Goal: Information Seeking & Learning: Learn about a topic

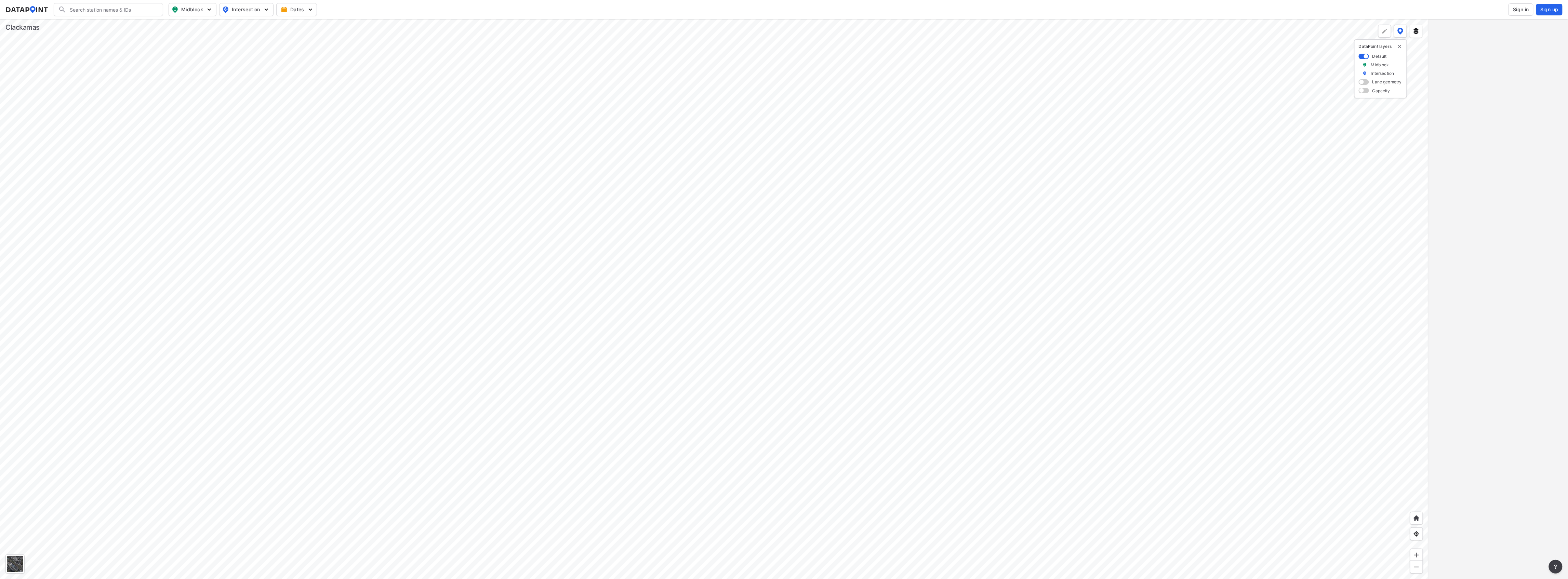
click at [1519, 10] on span "Sign in" at bounding box center [1521, 10] width 16 height 7
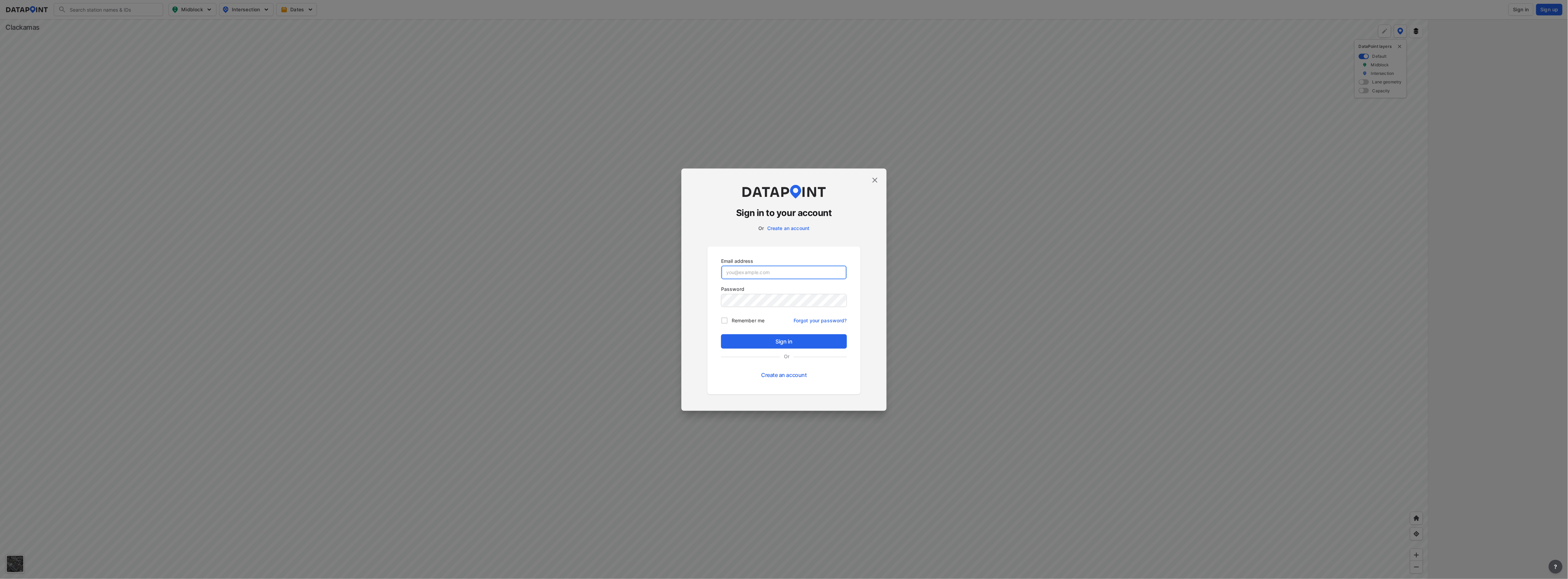
type input "[EMAIL_ADDRESS][DOMAIN_NAME]"
click at [796, 344] on span "Sign in" at bounding box center [784, 342] width 115 height 8
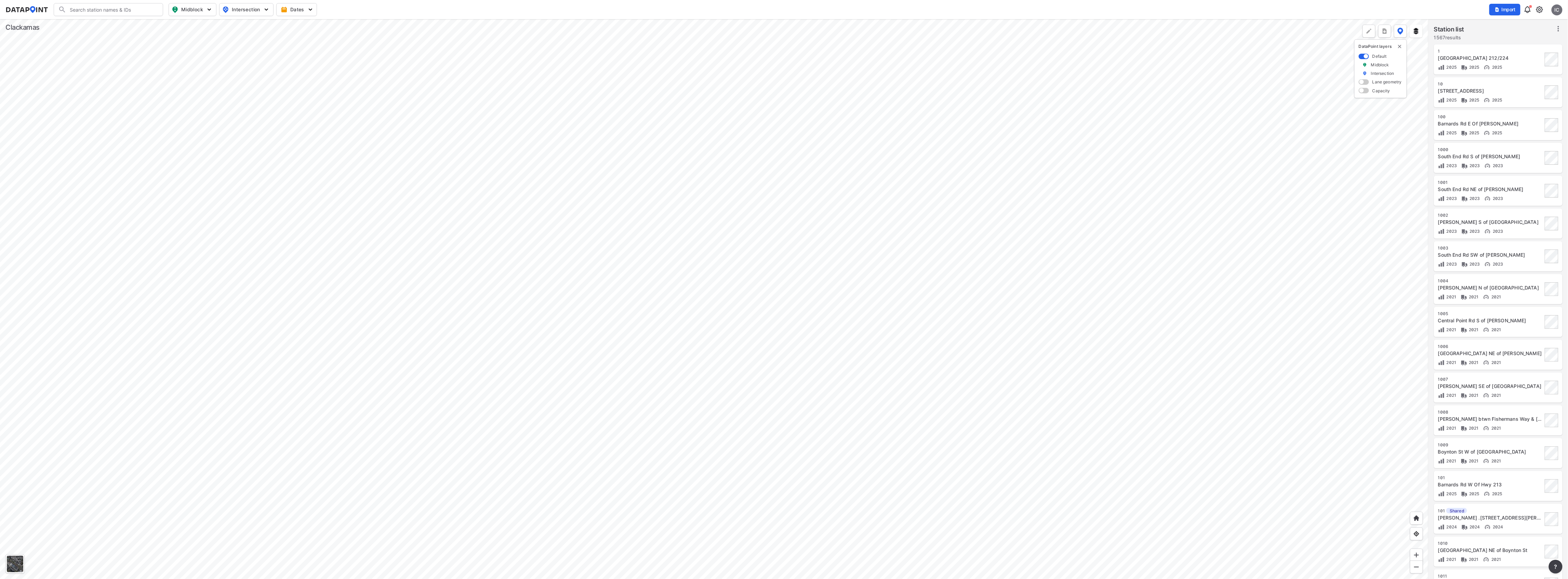
click at [802, 346] on div at bounding box center [714, 299] width 1429 height 560
click at [1246, 389] on div at bounding box center [714, 299] width 1429 height 560
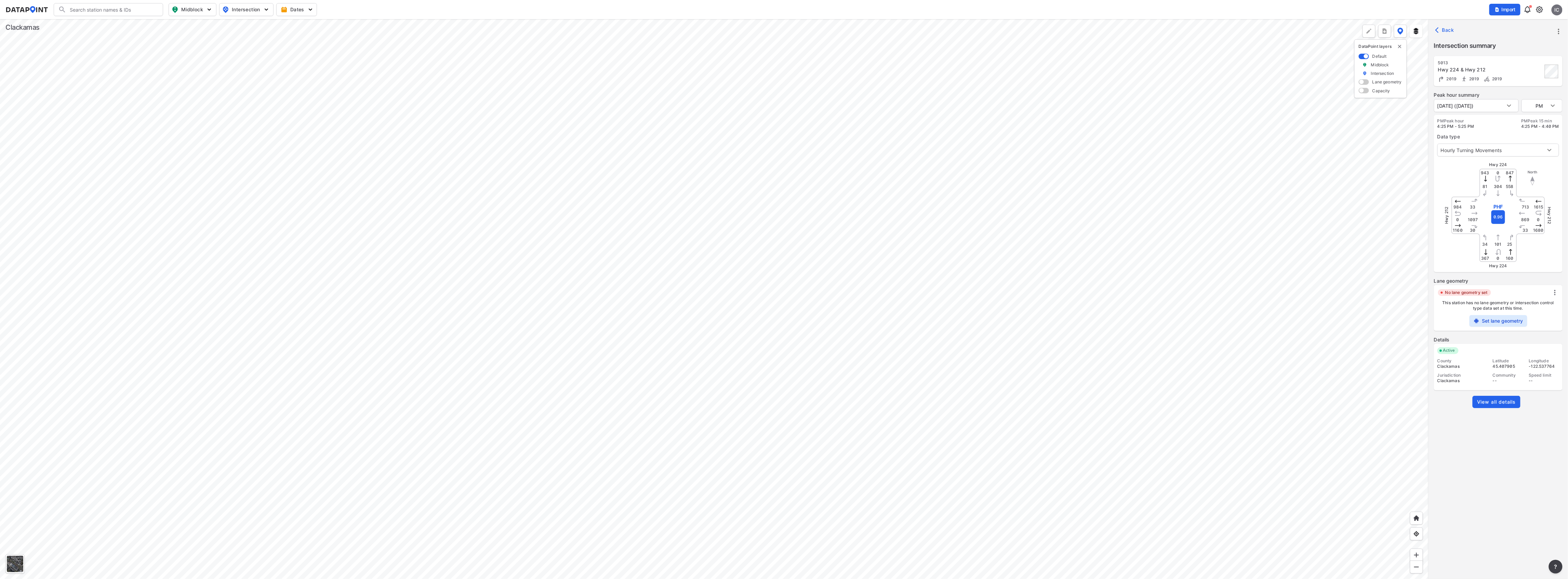
click at [1491, 406] on link "View all details" at bounding box center [1496, 402] width 48 height 12
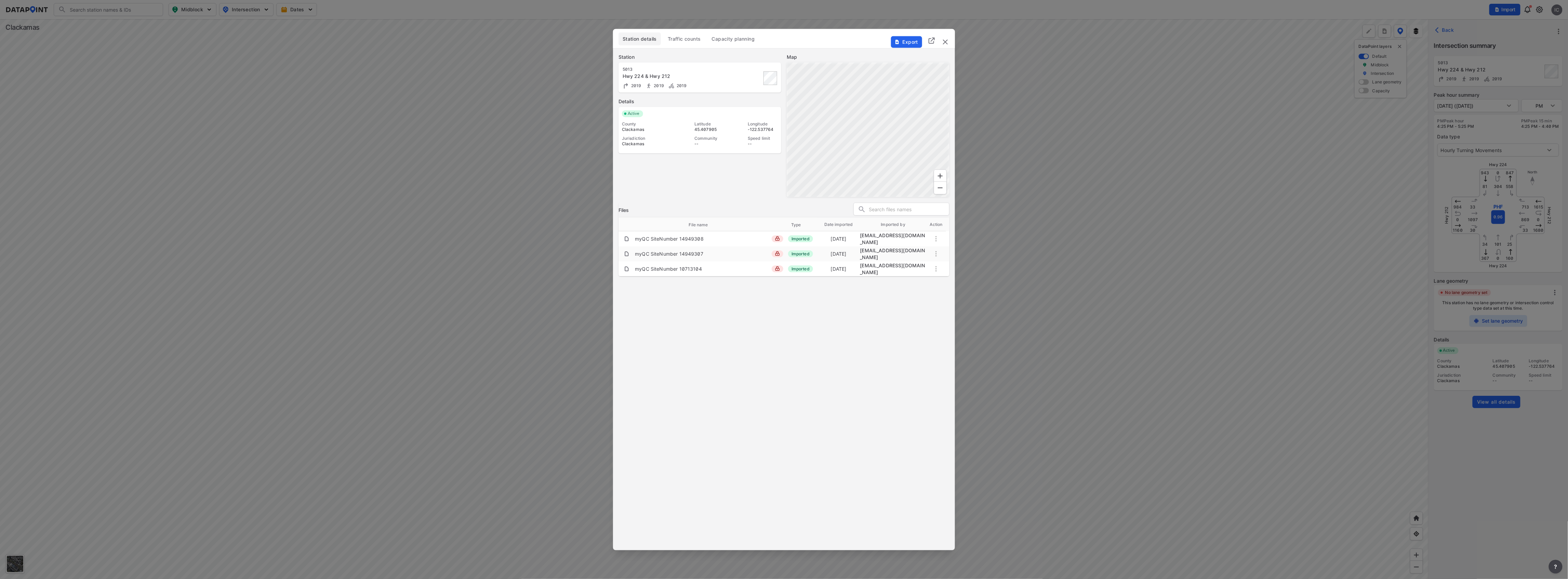
click at [683, 42] on button "Traffic counts" at bounding box center [685, 39] width 42 height 13
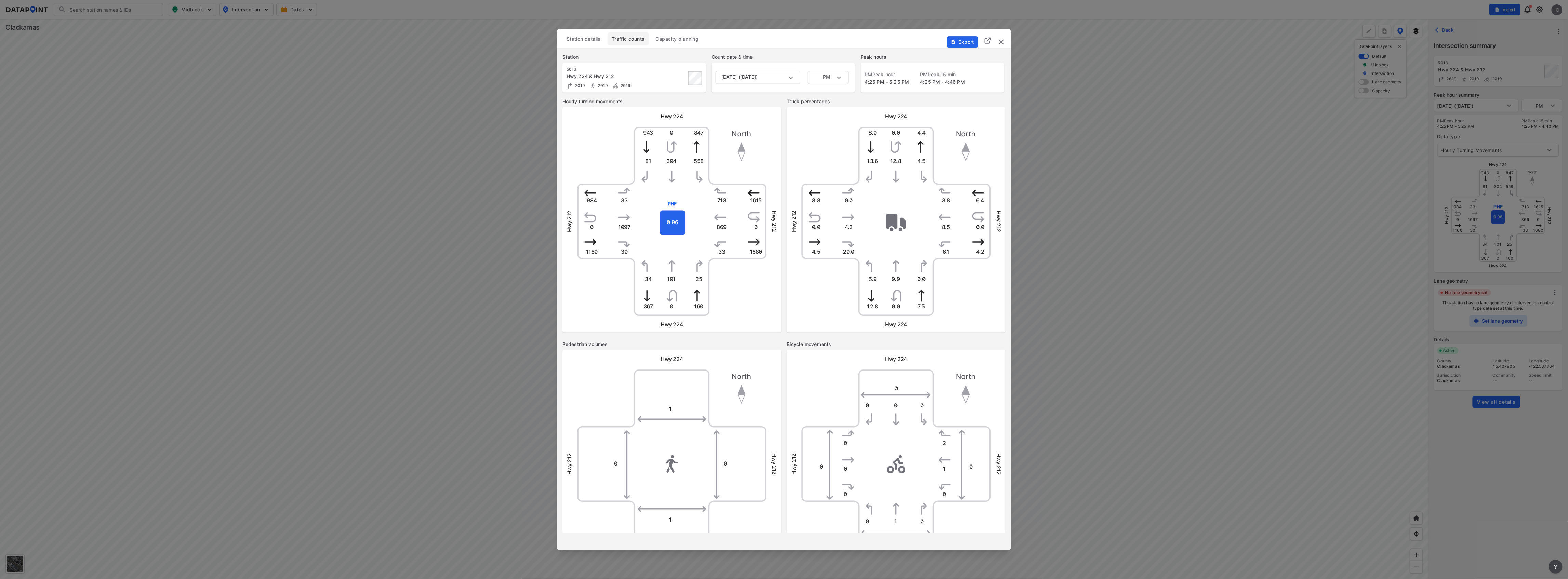
click at [597, 42] on span "Station details" at bounding box center [583, 39] width 34 height 7
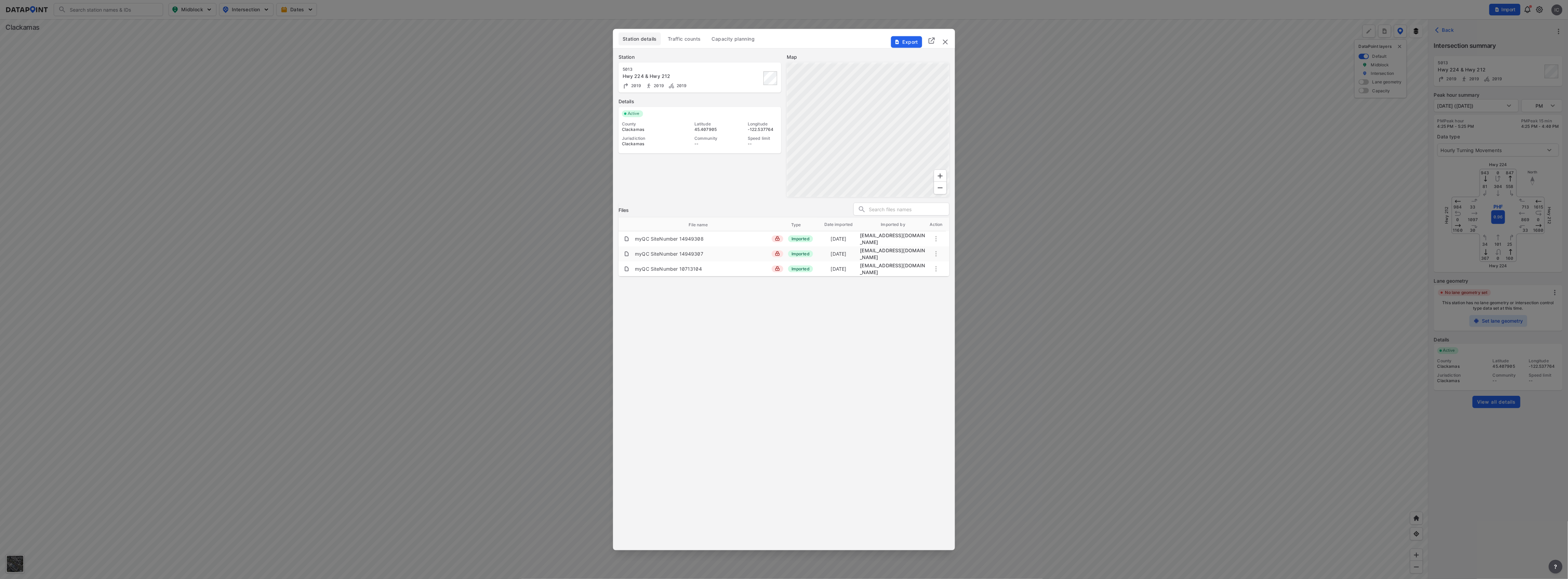
click at [728, 38] on span "Capacity planning" at bounding box center [733, 39] width 43 height 7
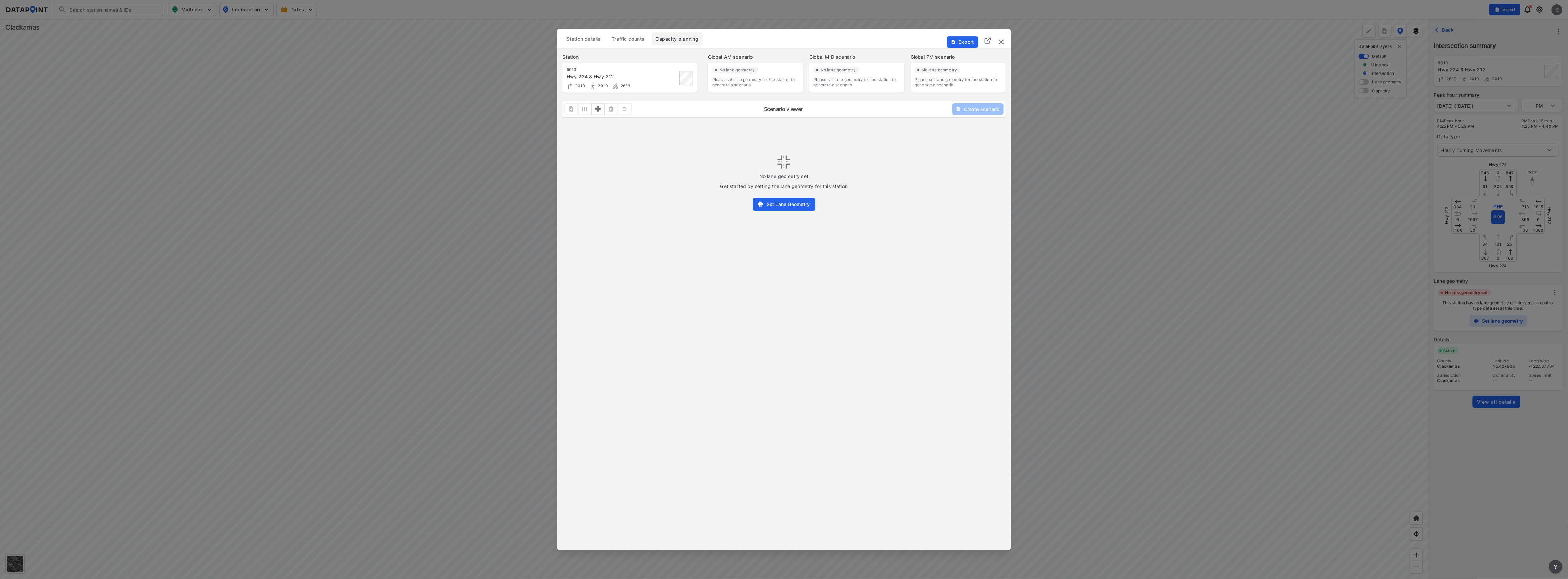
click at [635, 40] on span "Traffic counts" at bounding box center [629, 39] width 33 height 7
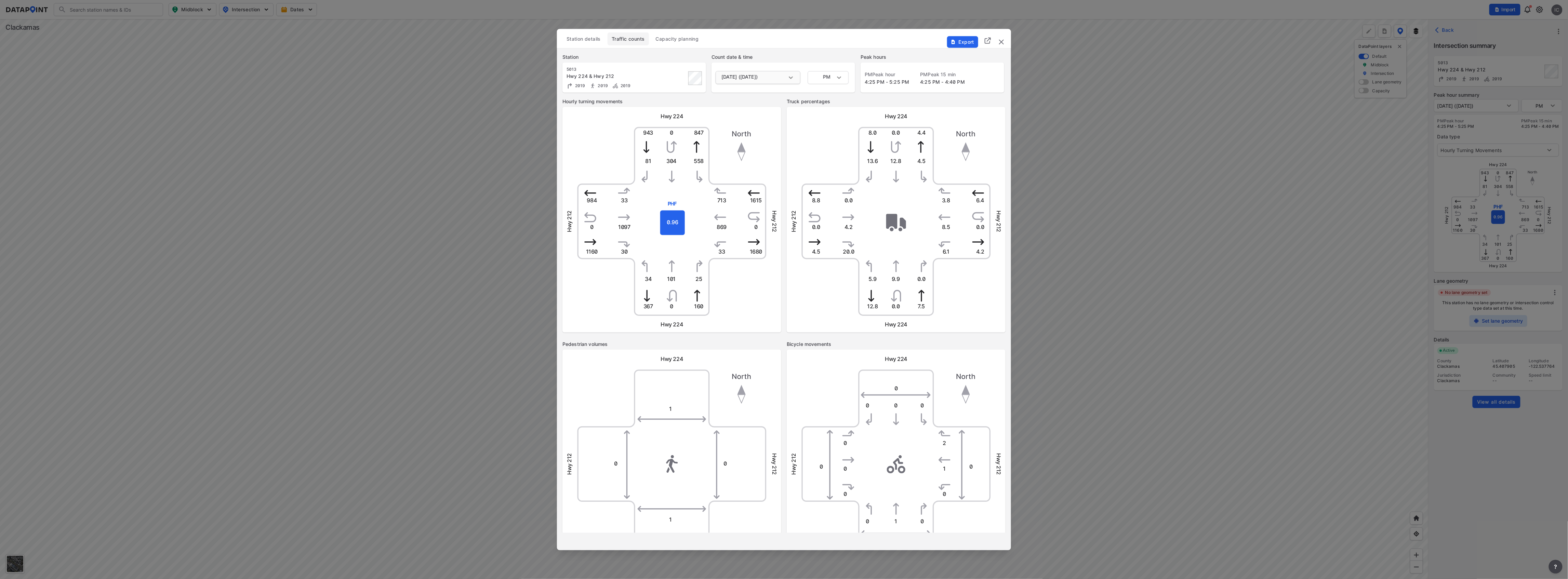
click at [786, 77] on body "Search Please enter a search term. Midblock Intersection Dates Import IC Import…" at bounding box center [784, 289] width 1568 height 579
click at [758, 74] on li "[DATE] ([DATE])" at bounding box center [737, 77] width 42 height 13
click at [1004, 42] on img "delete" at bounding box center [1002, 42] width 8 height 8
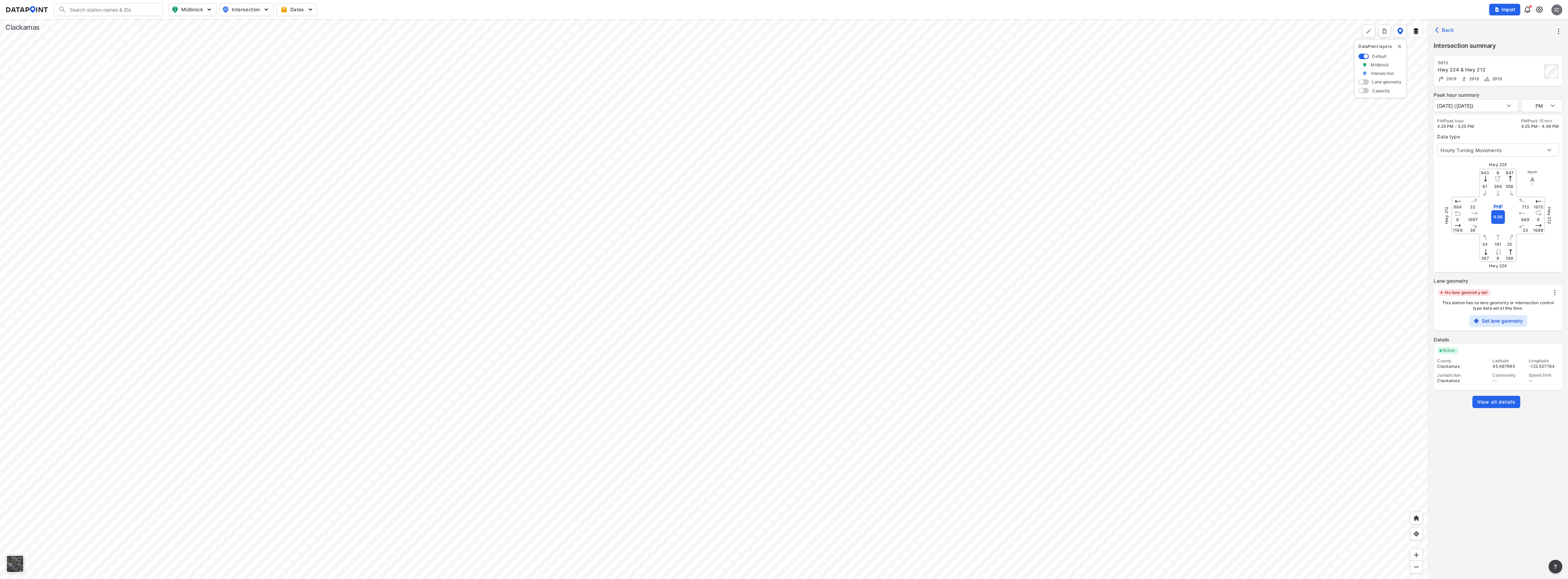
click at [579, 340] on div at bounding box center [714, 299] width 1429 height 560
click at [685, 383] on div at bounding box center [714, 299] width 1429 height 560
click at [719, 452] on div at bounding box center [714, 299] width 1429 height 560
click at [813, 333] on div at bounding box center [714, 299] width 1429 height 560
click at [1165, 297] on div at bounding box center [714, 299] width 1429 height 560
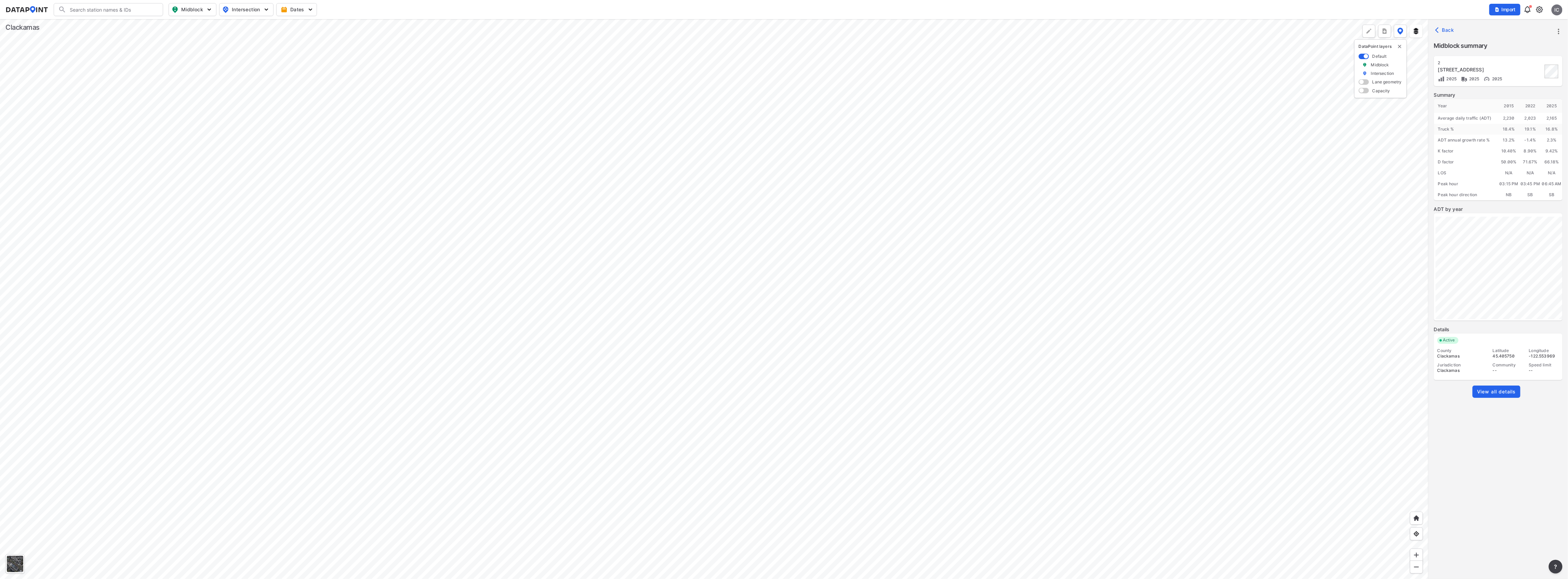
click at [865, 295] on div at bounding box center [714, 299] width 1429 height 560
click at [570, 319] on div at bounding box center [714, 299] width 1429 height 560
click at [754, 283] on div at bounding box center [714, 299] width 1429 height 560
